Goal: Check status: Check status

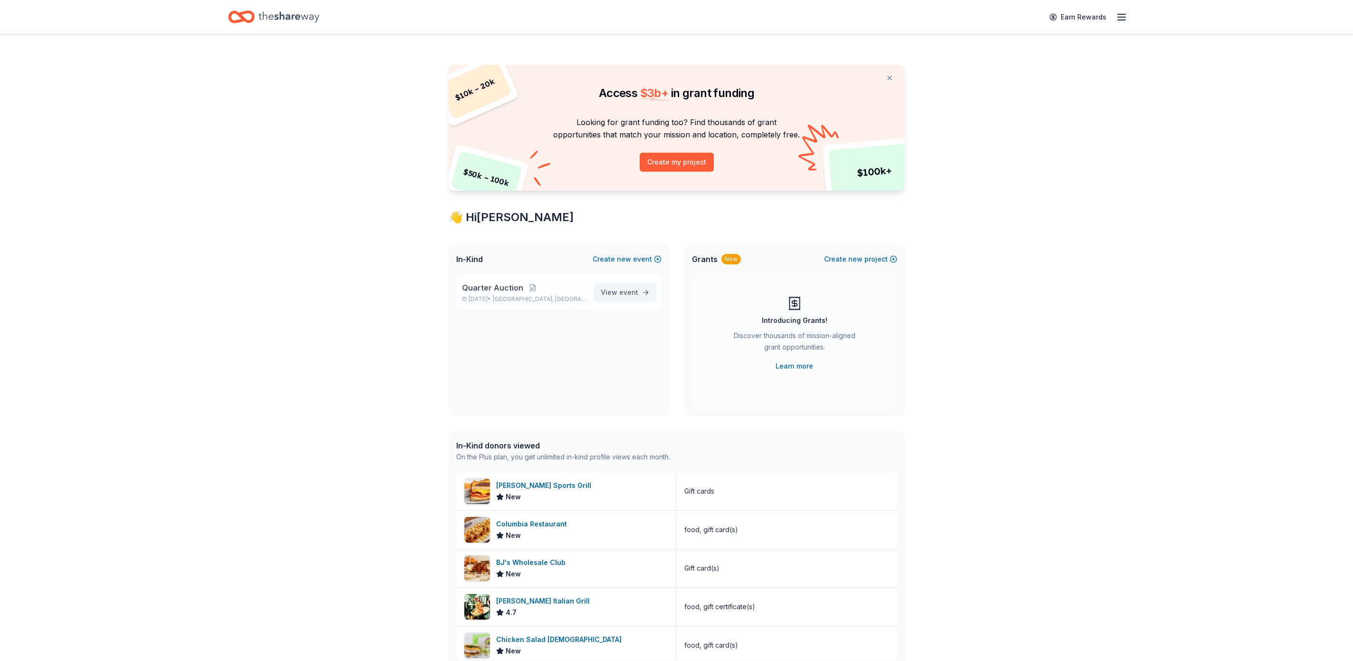
click at [623, 288] on span "event" at bounding box center [628, 292] width 19 height 8
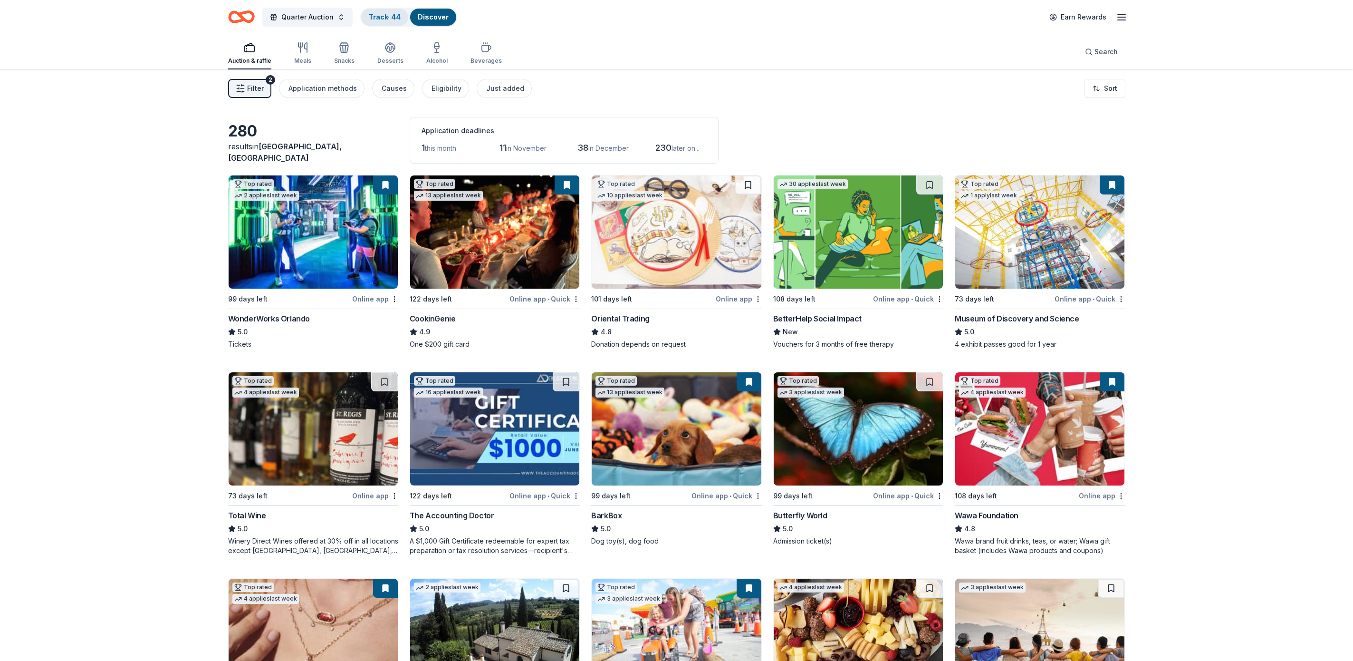
click at [379, 10] on div "Track · 44" at bounding box center [384, 17] width 47 height 17
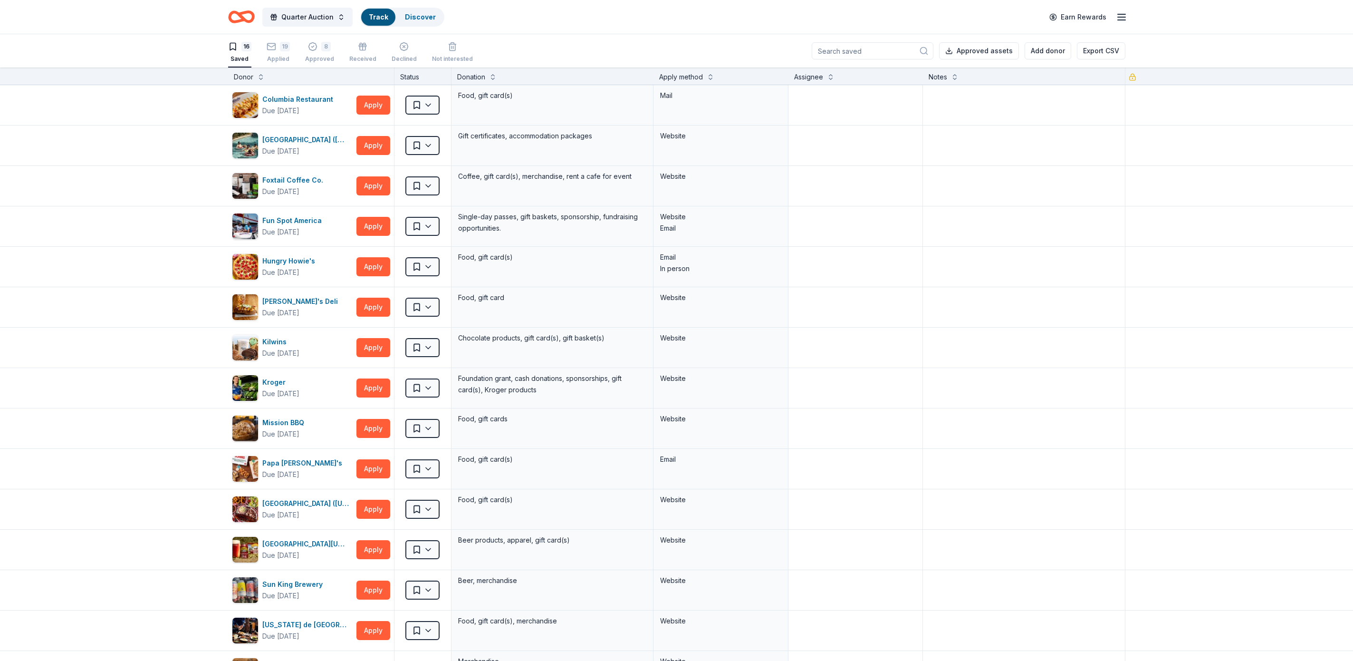
scroll to position [0, 0]
click at [278, 48] on div "19" at bounding box center [278, 46] width 23 height 10
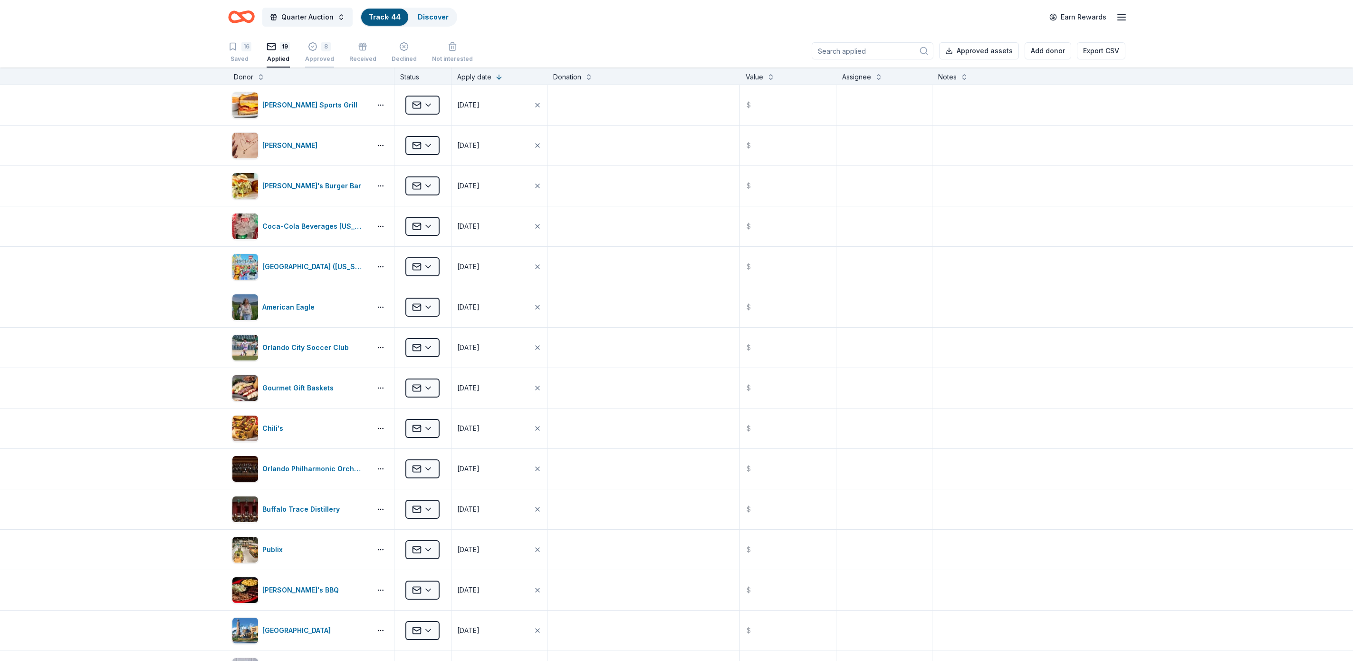
click at [325, 49] on div "8" at bounding box center [326, 47] width 10 height 10
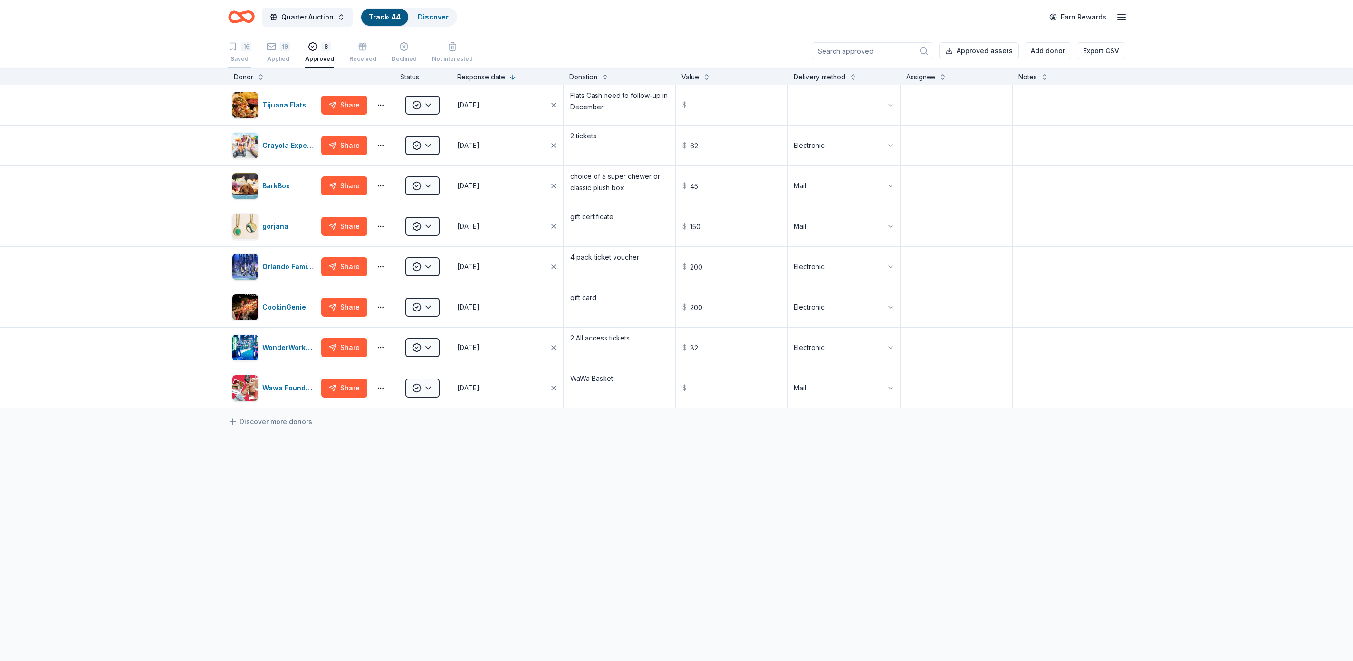
click at [244, 48] on div "16" at bounding box center [246, 47] width 10 height 10
